Goal: Answer question/provide support

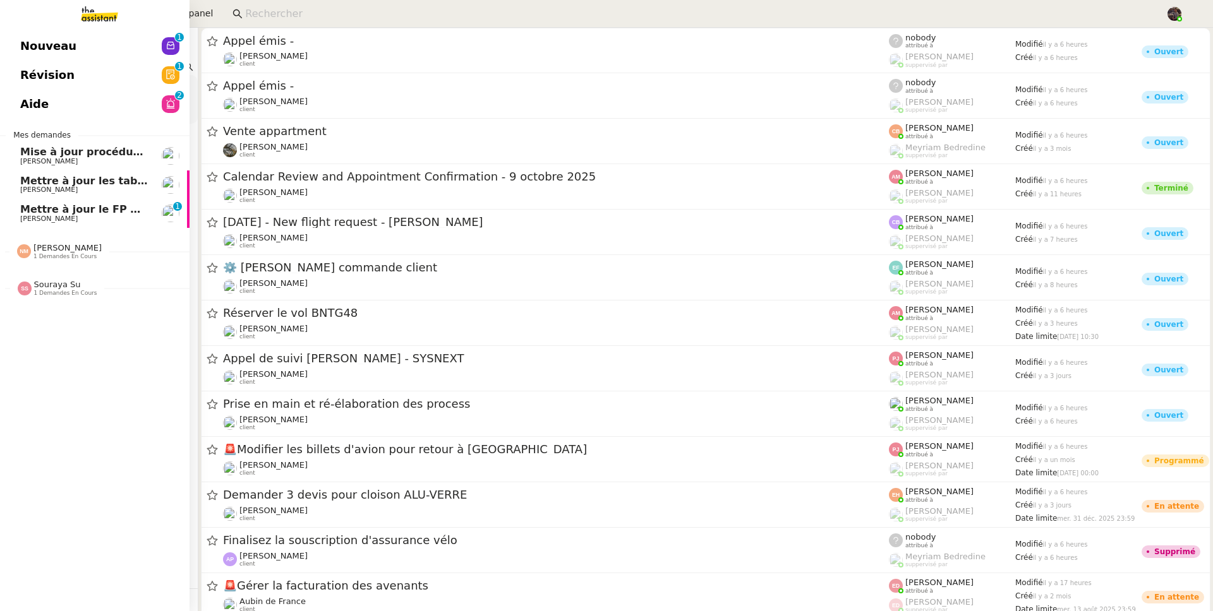
click at [22, 233] on span "[PERSON_NAME] 1 demandes en cours" at bounding box center [99, 246] width 189 height 27
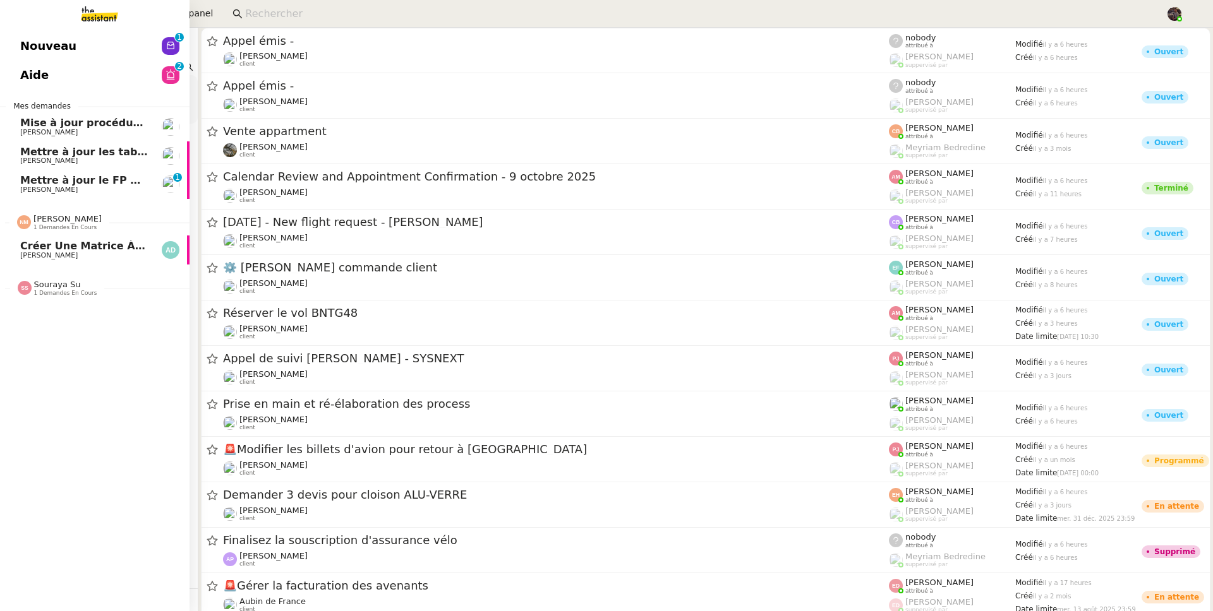
click at [36, 201] on div "[PERSON_NAME] 1 demandes en cours" at bounding box center [94, 217] width 189 height 37
click at [49, 191] on span "[PERSON_NAME]" at bounding box center [48, 190] width 57 height 8
